Goal: Task Accomplishment & Management: Use online tool/utility

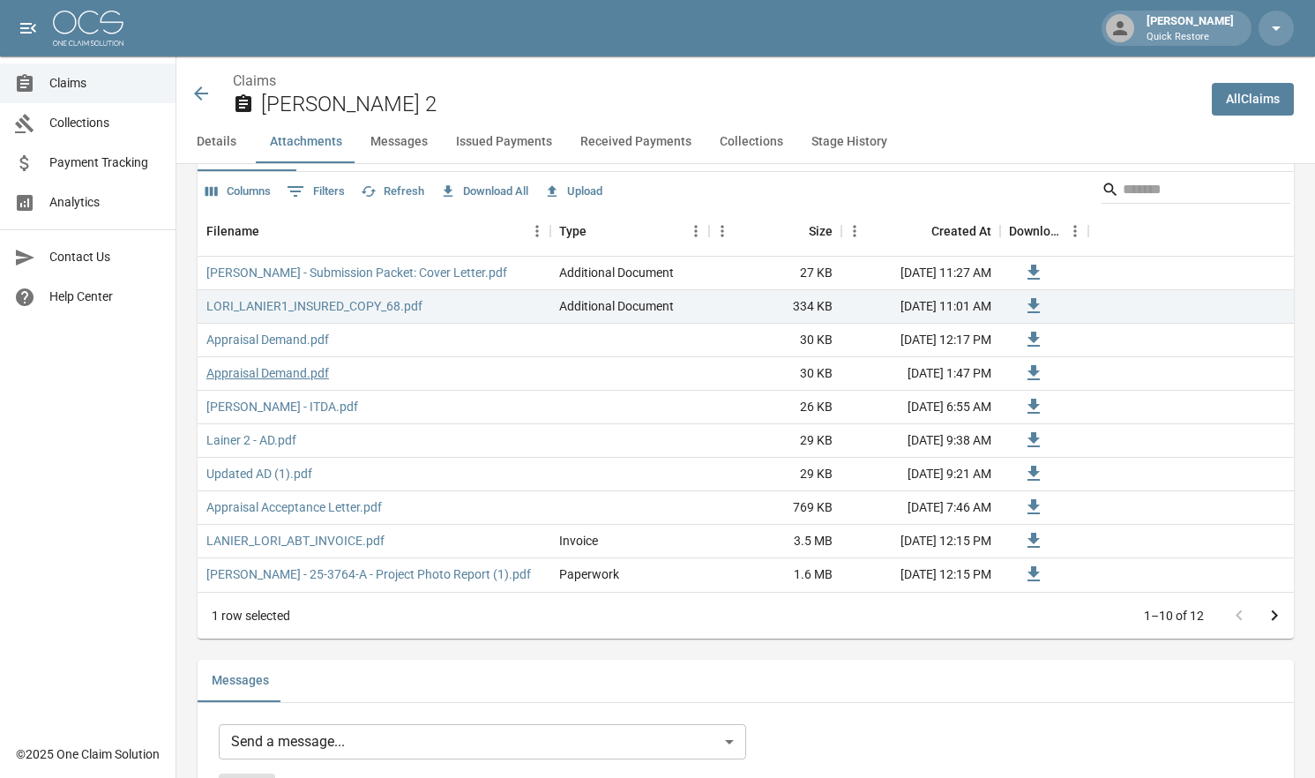
scroll to position [1147, 0]
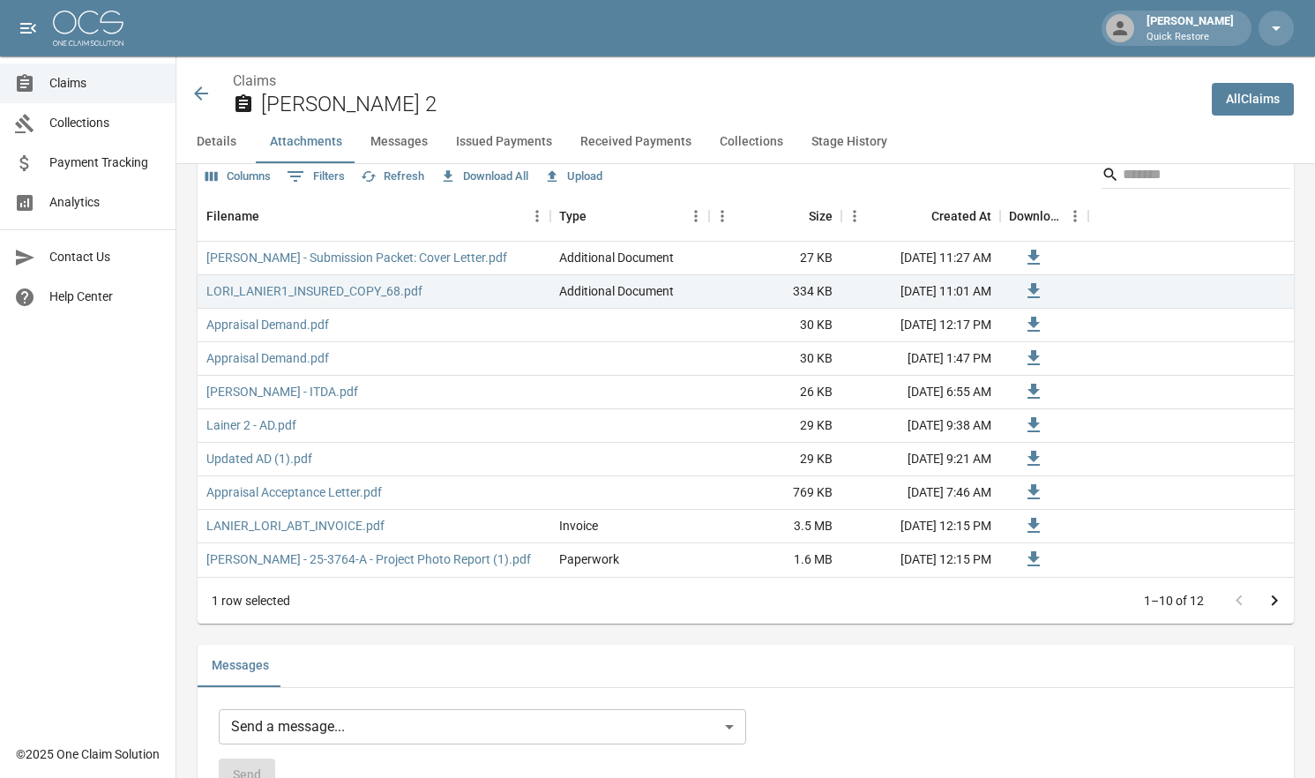
drag, startPoint x: 1035, startPoint y: 93, endPoint x: 1023, endPoint y: 95, distance: 12.6
click at [1035, 93] on h2 "[PERSON_NAME] 2" at bounding box center [729, 105] width 937 height 26
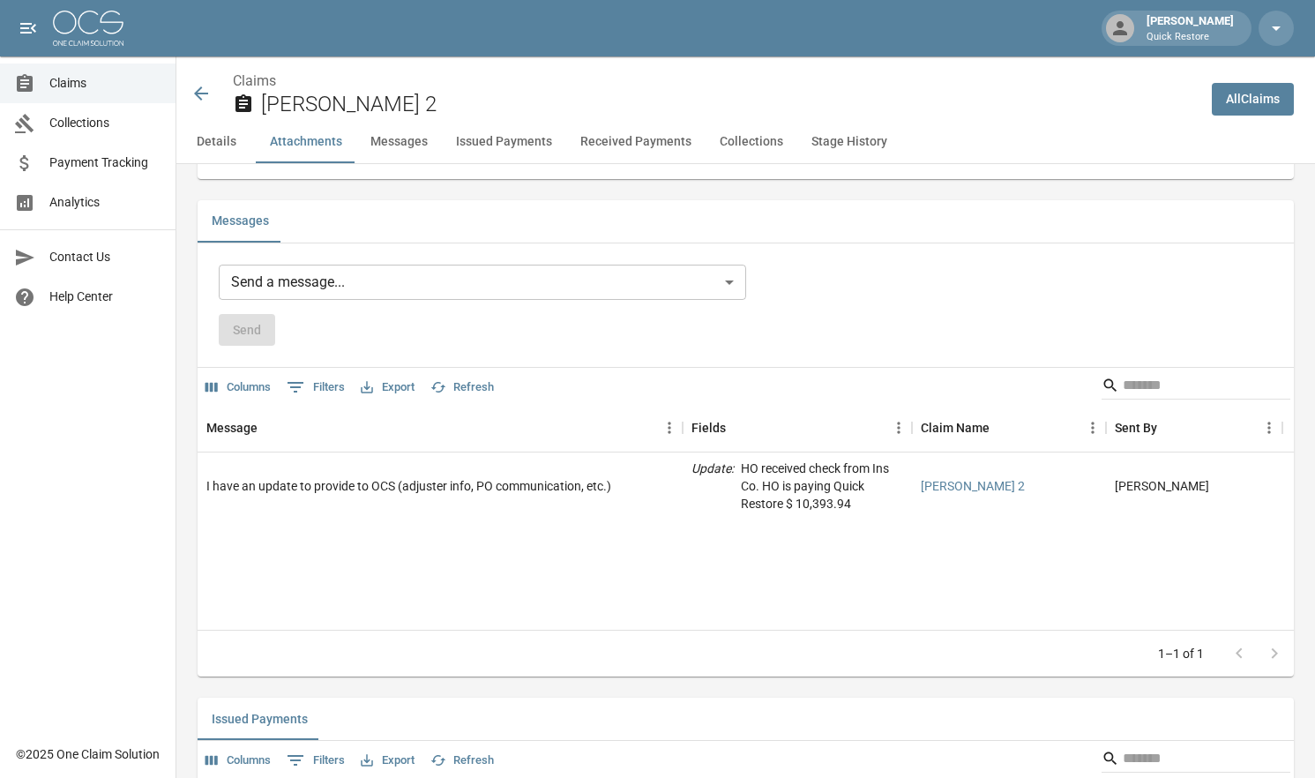
scroll to position [1500, 0]
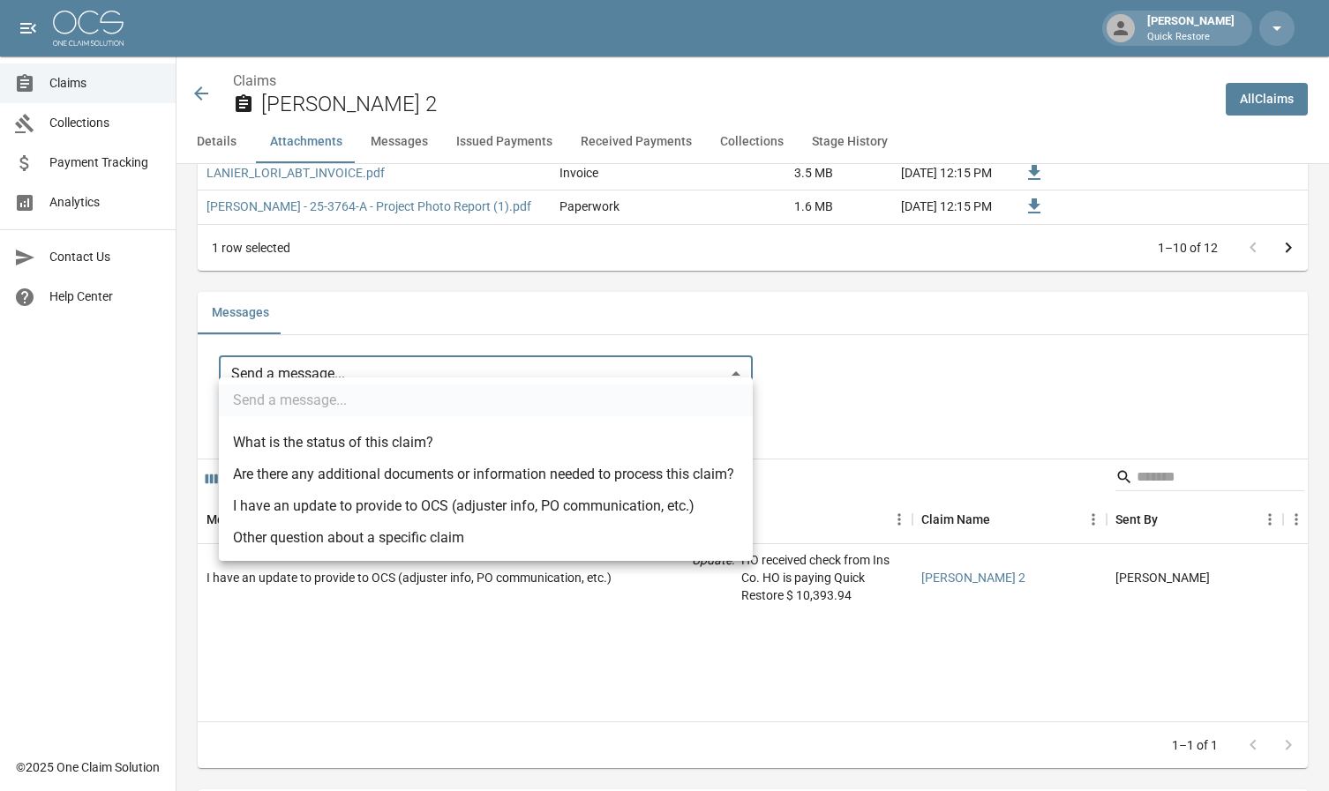
drag, startPoint x: 431, startPoint y: 358, endPoint x: 472, endPoint y: 361, distance: 41.6
click at [378, 506] on li "I have an update to provide to OCS (adjuster info, PO communication, etc.)" at bounding box center [486, 507] width 534 height 32
type input "**********"
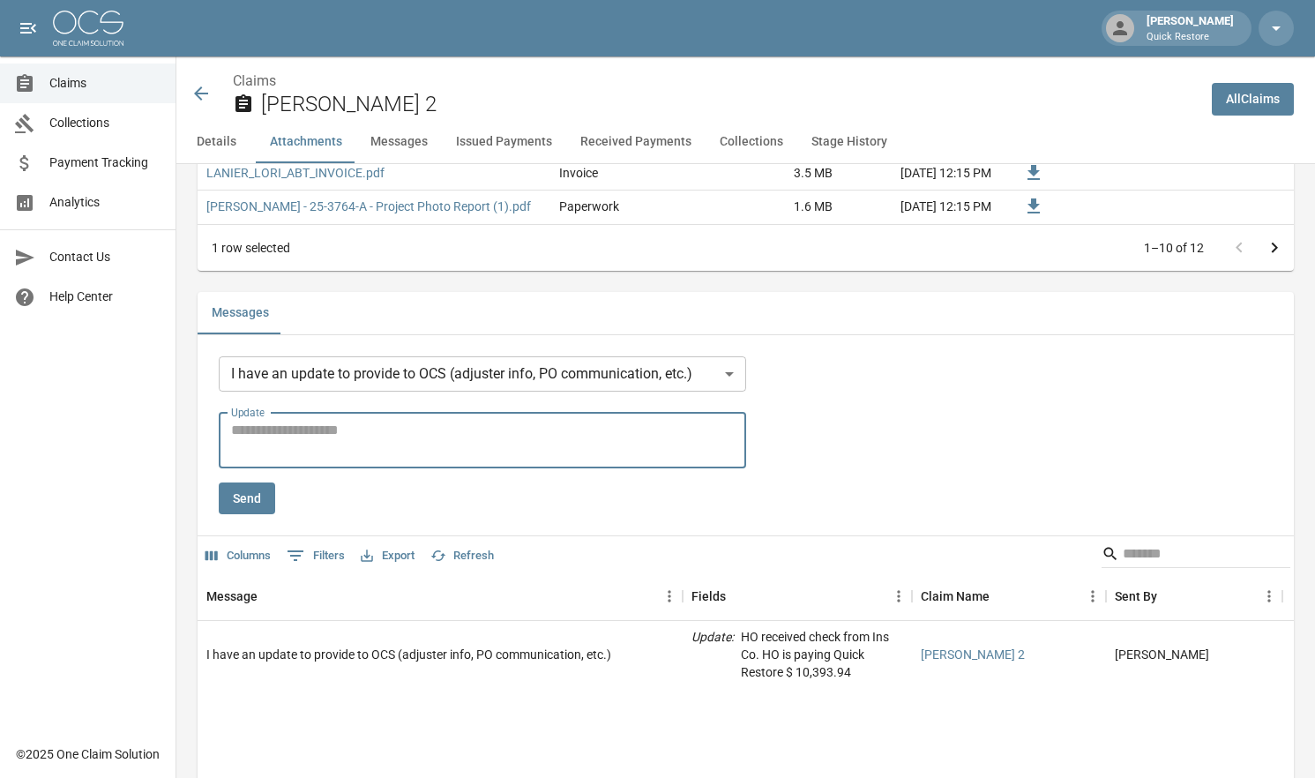
drag, startPoint x: 361, startPoint y: 420, endPoint x: 326, endPoint y: 415, distance: 34.8
click at [359, 420] on textarea "Update" at bounding box center [482, 440] width 503 height 41
type textarea "**********"
click at [249, 483] on button "Send" at bounding box center [247, 499] width 56 height 33
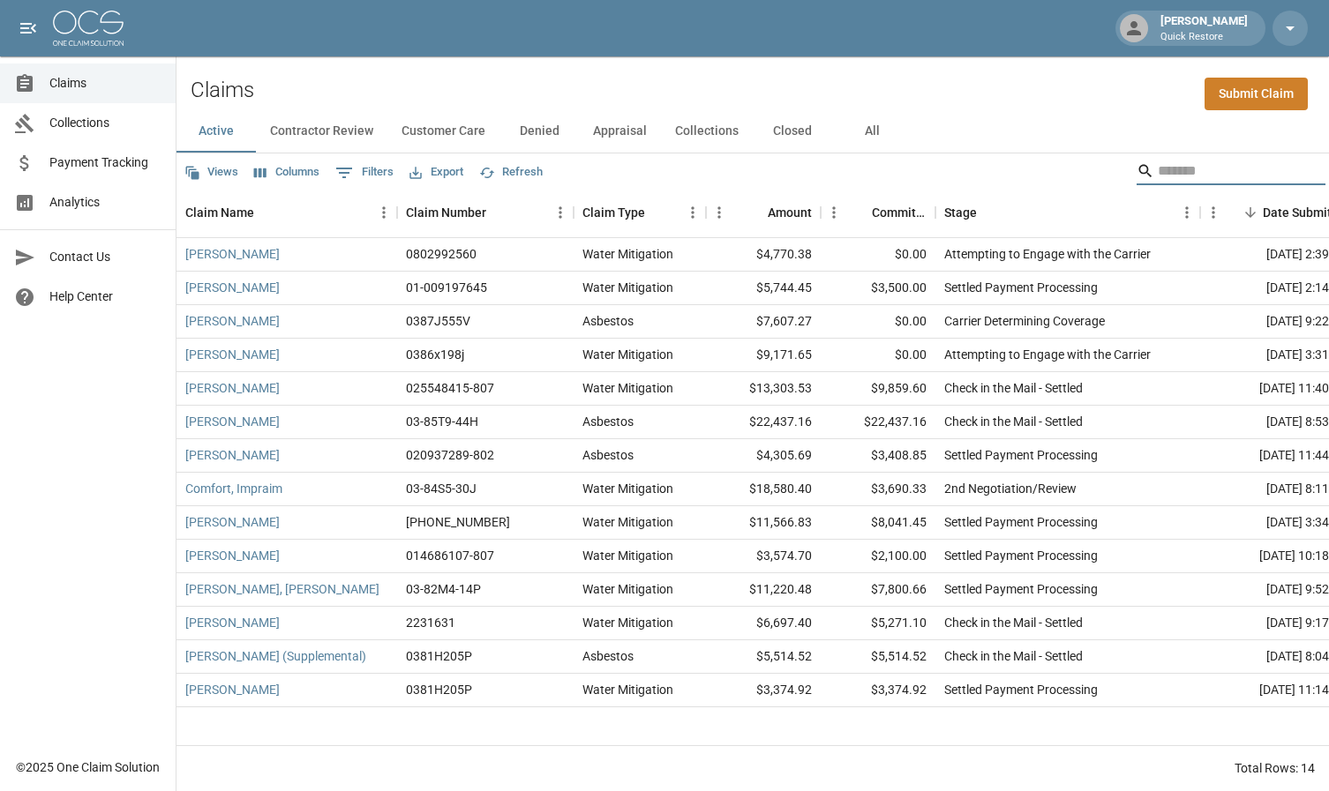
click at [1201, 174] on input "Search" at bounding box center [1228, 171] width 141 height 28
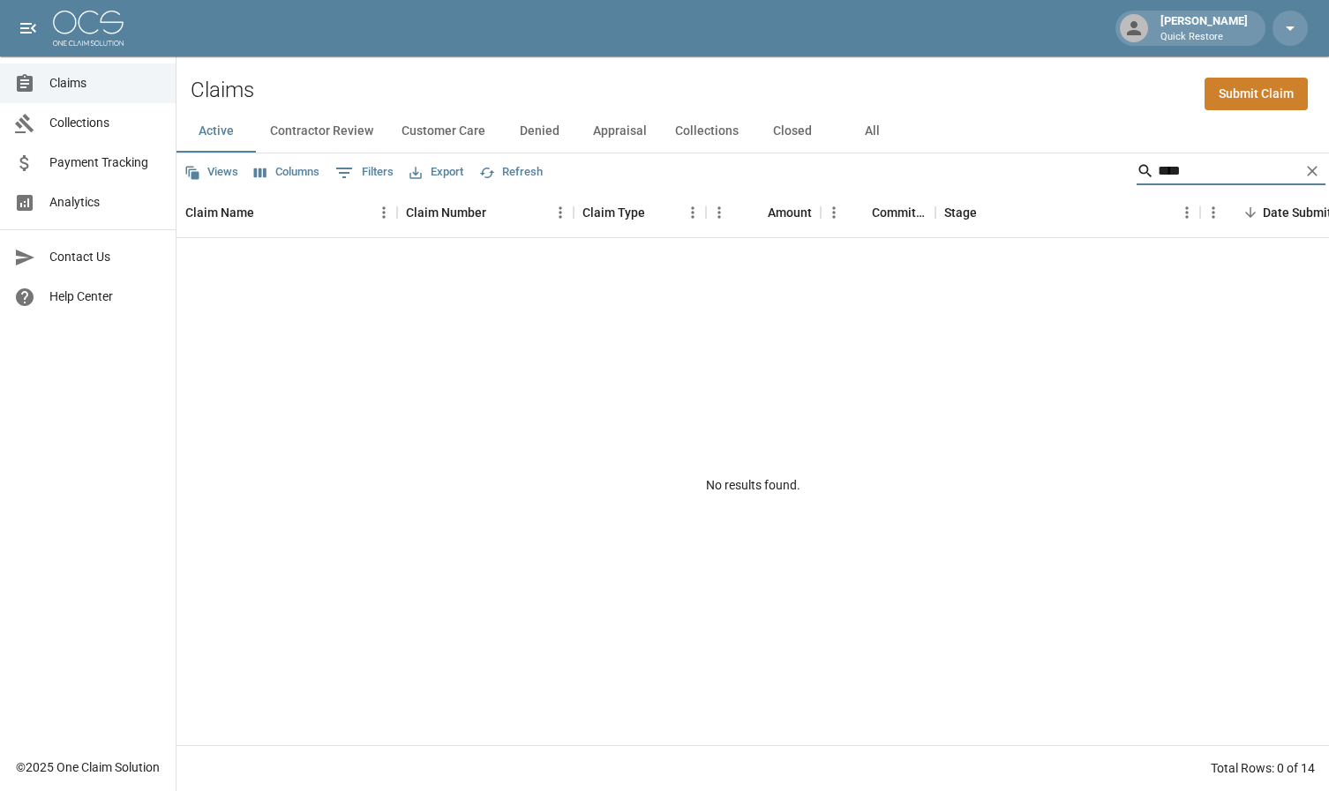
type input "****"
click at [867, 128] on button "All" at bounding box center [871, 131] width 79 height 42
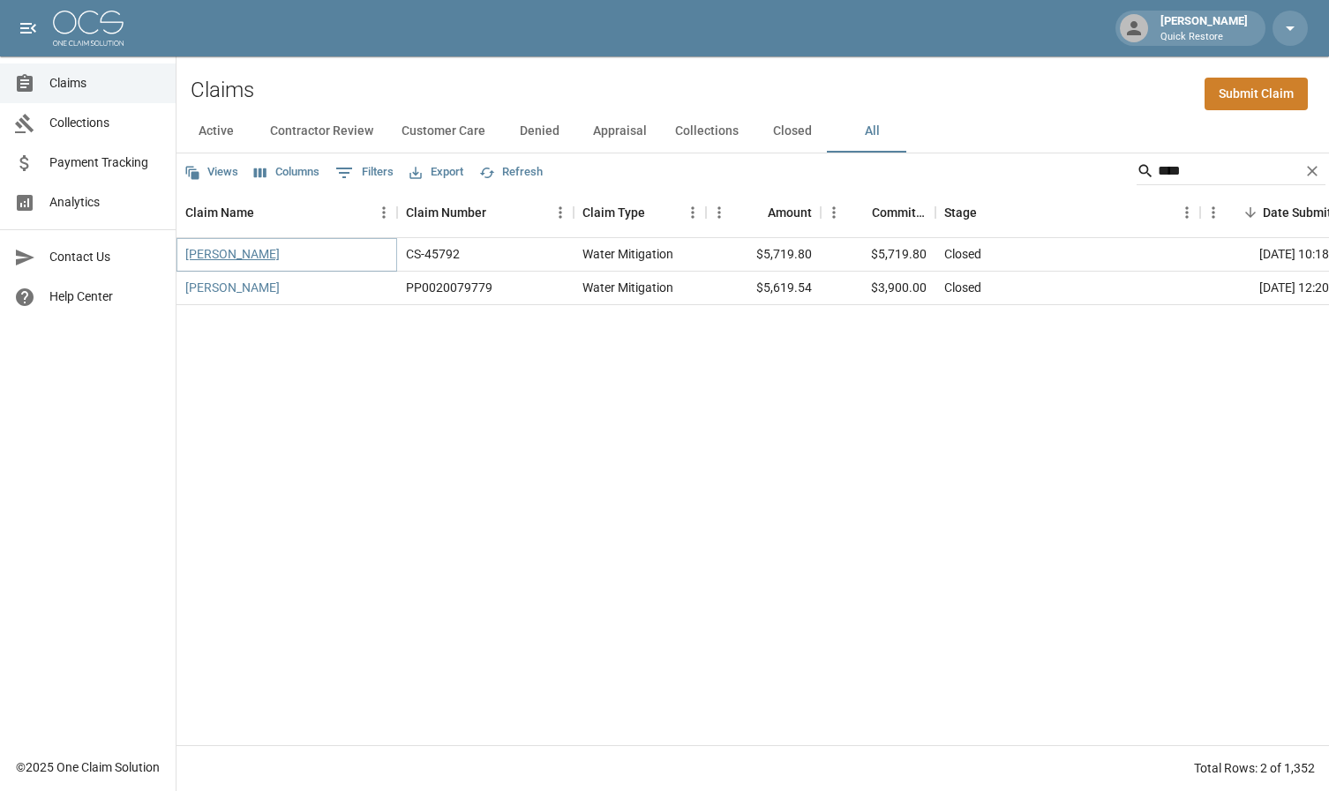
click at [219, 257] on link "Lees Velinda" at bounding box center [232, 254] width 94 height 18
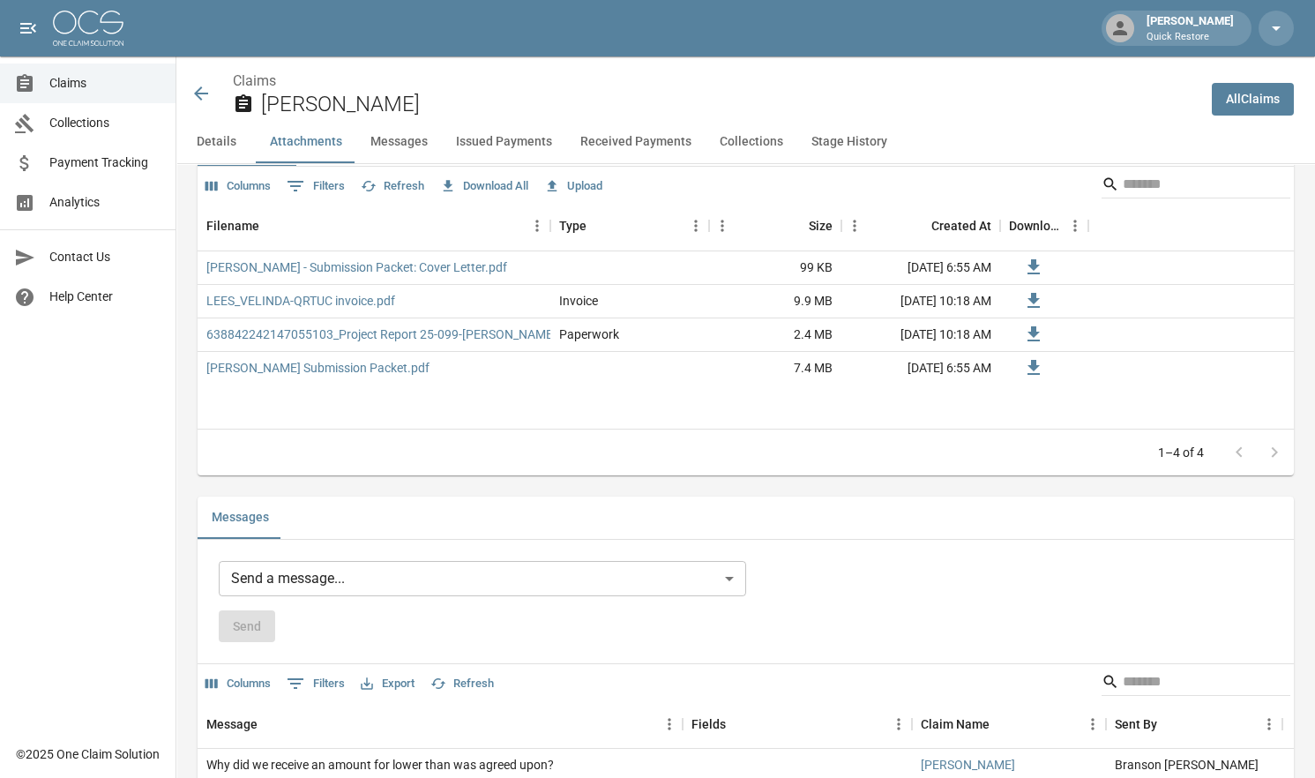
scroll to position [1147, 0]
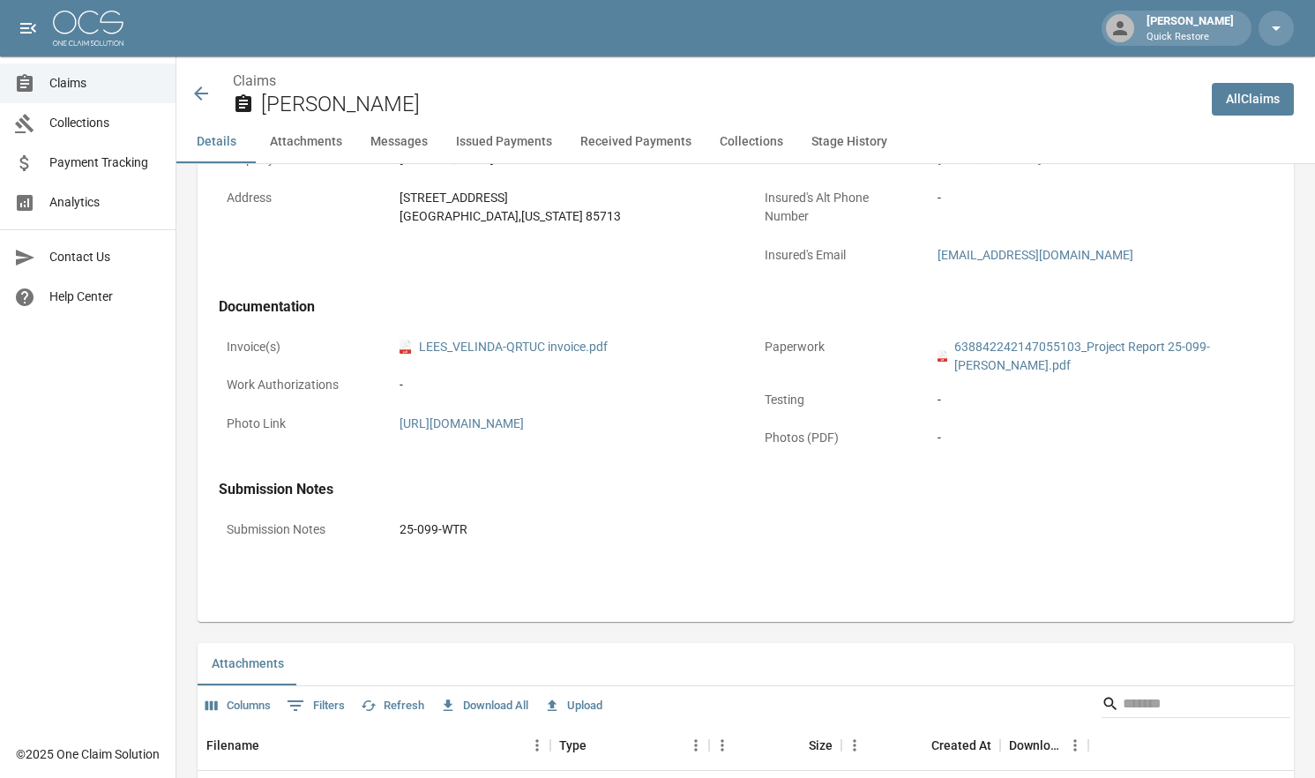
click at [821, 139] on button "Stage History" at bounding box center [850, 142] width 104 height 42
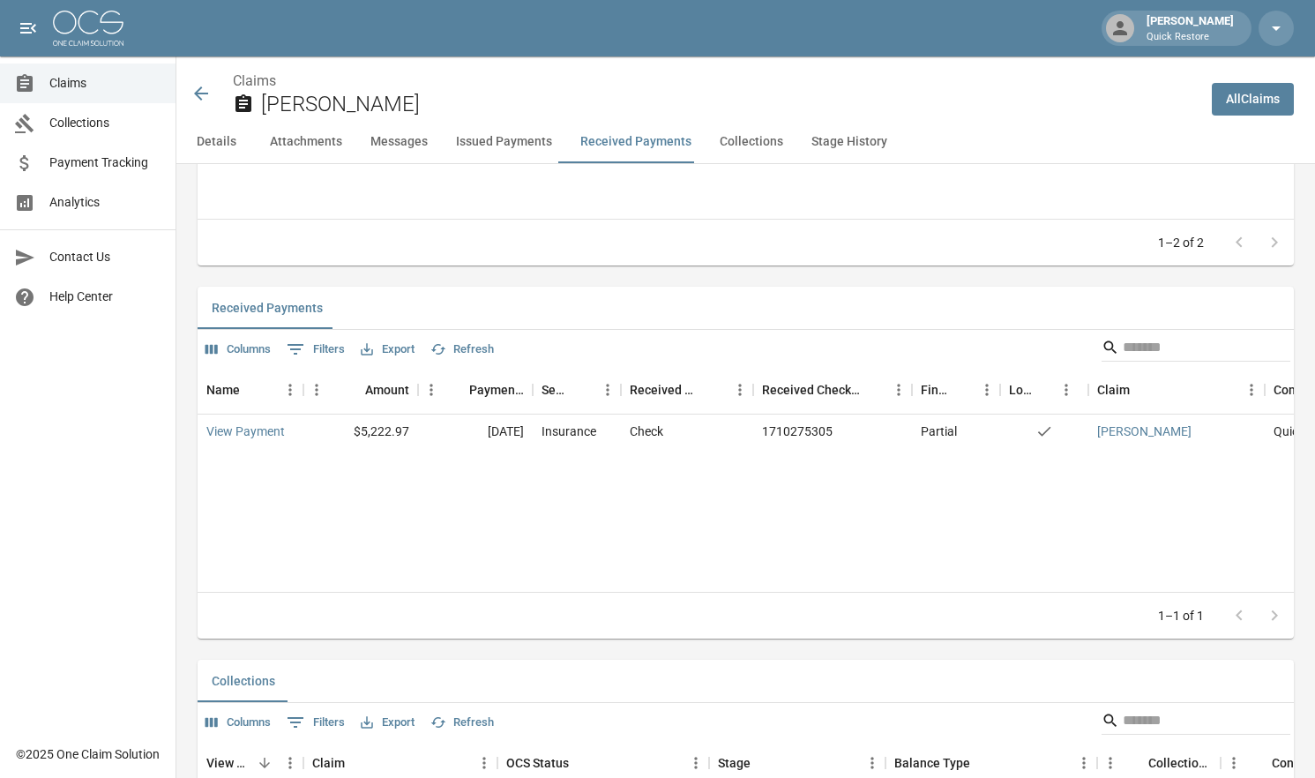
scroll to position [2171, 0]
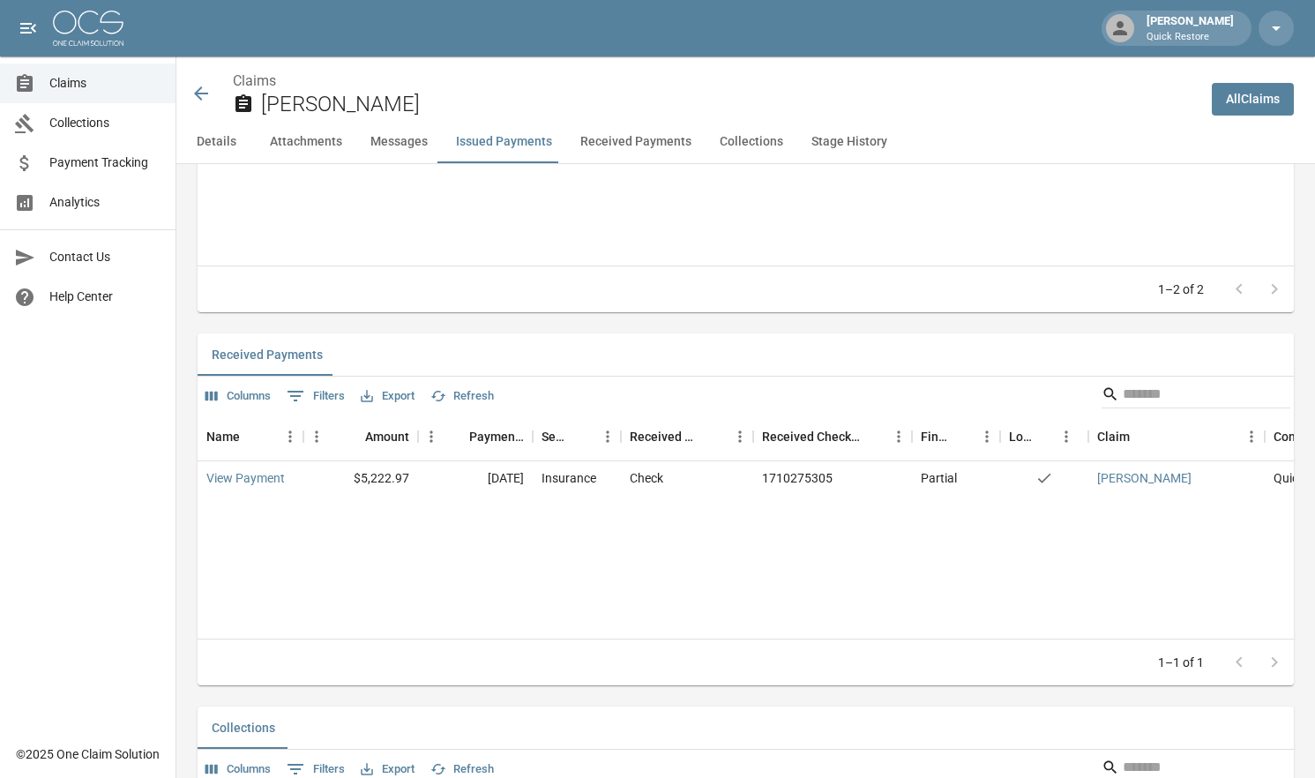
click at [190, 95] on div "Claims Lees Velinda" at bounding box center [687, 88] width 1022 height 64
click at [202, 94] on icon at bounding box center [201, 93] width 14 height 14
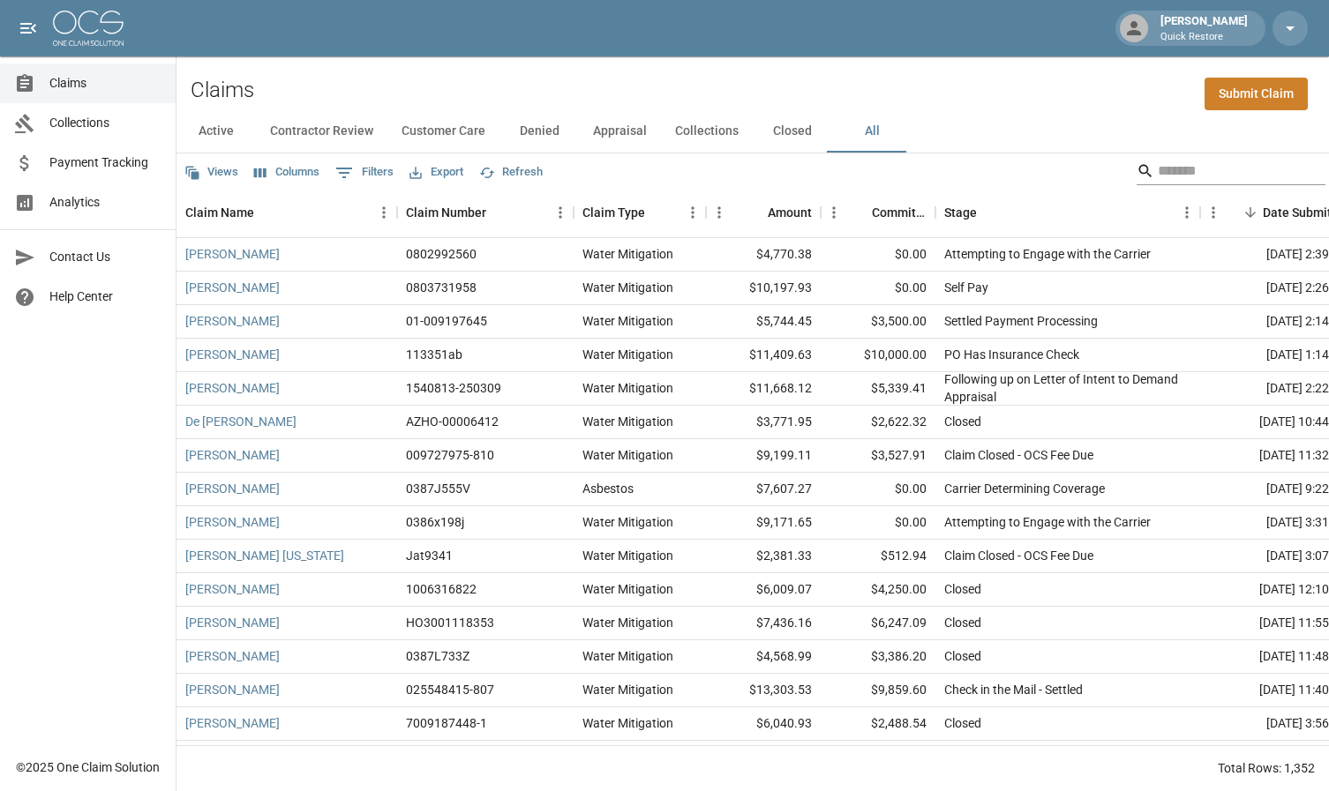
click at [1163, 175] on input "Search" at bounding box center [1228, 171] width 141 height 28
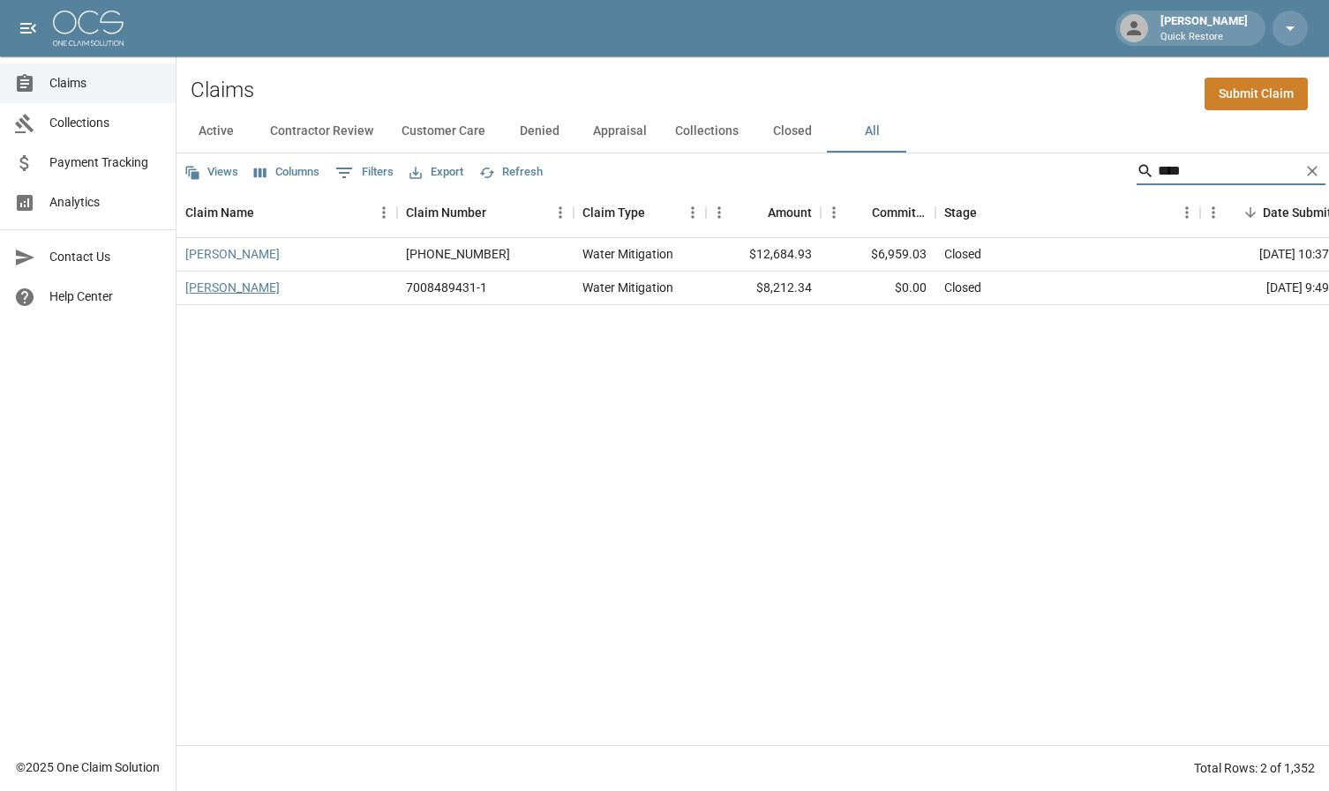
type input "****"
click at [237, 287] on link "Roswall, Maria" at bounding box center [232, 288] width 94 height 18
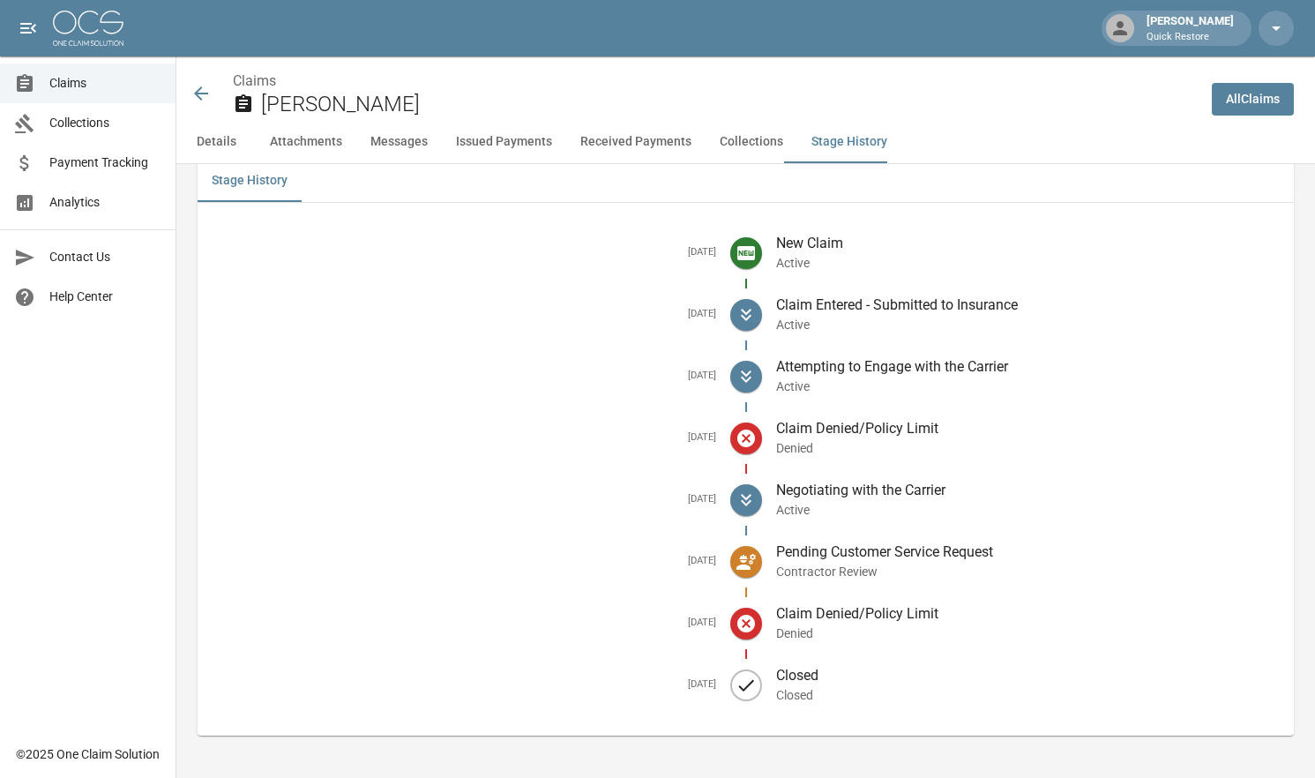
scroll to position [3292, 0]
